Goal: Task Accomplishment & Management: Use online tool/utility

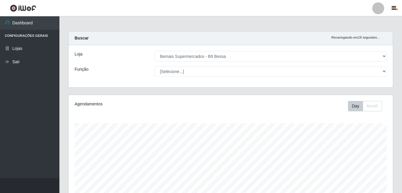
select select "410"
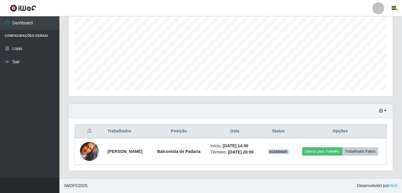
scroll to position [123, 324]
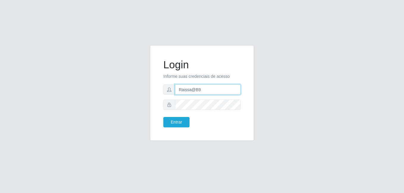
click at [208, 89] on input "Raissa@B9" at bounding box center [208, 89] width 66 height 10
type input "R"
type input "heloisa@bessa"
click at [262, 96] on div "Login Informe suas credenciais de acesso heloisa@bessa Entrar" at bounding box center [201, 96] width 339 height 103
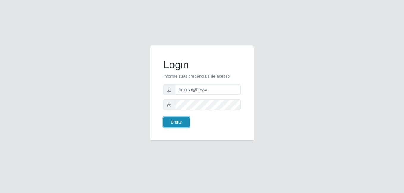
click at [170, 120] on button "Entrar" at bounding box center [176, 122] width 26 height 10
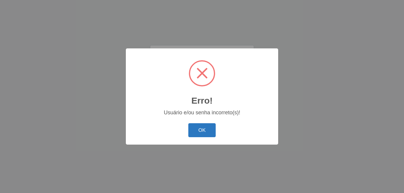
click at [192, 129] on button "OK" at bounding box center [202, 130] width 28 height 14
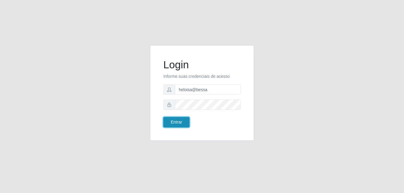
click at [175, 125] on button "Entrar" at bounding box center [176, 122] width 26 height 10
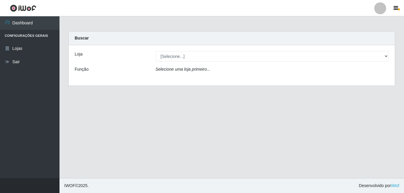
click at [211, 124] on main "Carregando... Buscar Loja [Selecione...] Bemais Supermercados - B9 Bessa Função…" at bounding box center [231, 97] width 344 height 162
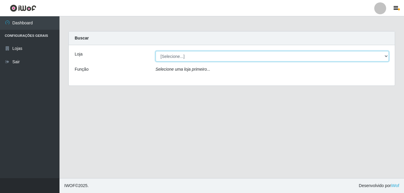
click at [384, 53] on select "[Selecione...] Bemais Supermercados - B9 Bessa" at bounding box center [272, 56] width 233 height 10
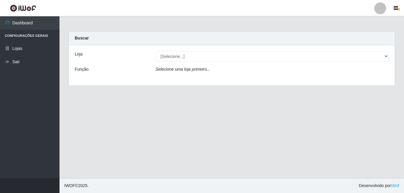
click at [350, 80] on div "Loja [Selecione...] Bemais Supermercados - B9 Bessa Função Selecione uma loja p…" at bounding box center [232, 65] width 326 height 40
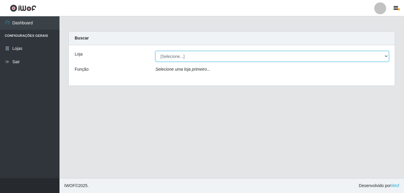
click at [386, 54] on select "[Selecione...] Bemais Supermercados - B9 Bessa" at bounding box center [272, 56] width 233 height 10
select select "410"
click at [156, 51] on select "[Selecione...] Bemais Supermercados - B9 Bessa" at bounding box center [272, 56] width 233 height 10
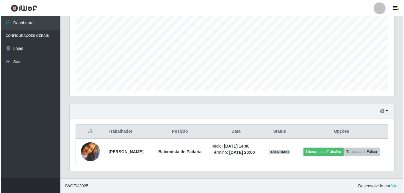
scroll to position [122, 0]
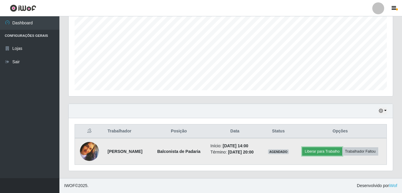
click at [315, 151] on button "Liberar para Trabalho" at bounding box center [322, 151] width 40 height 8
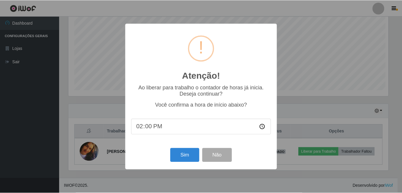
scroll to position [123, 321]
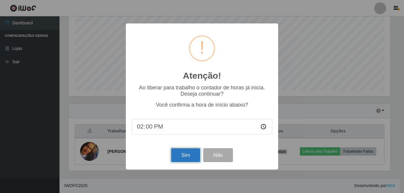
click at [182, 157] on button "Sim" at bounding box center [185, 155] width 29 height 14
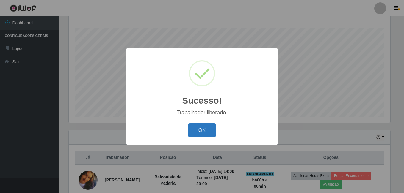
click at [204, 133] on button "OK" at bounding box center [202, 130] width 28 height 14
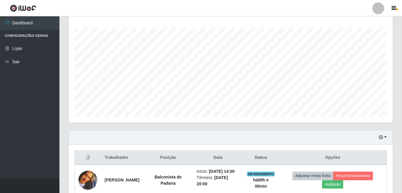
scroll to position [125, 0]
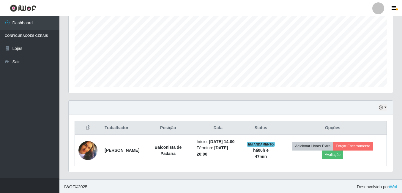
click at [232, 100] on div "Agendamentos Day Month 18/06 Agendamentos 77.23" at bounding box center [231, 34] width 334 height 131
click at [387, 105] on button "button" at bounding box center [383, 107] width 8 height 7
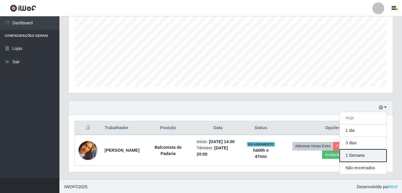
click at [354, 157] on button "1 Semana" at bounding box center [363, 156] width 47 height 12
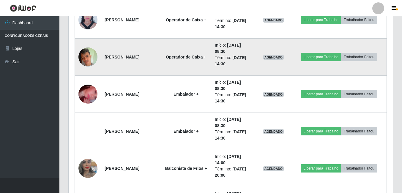
scroll to position [948, 0]
